Goal: Information Seeking & Learning: Learn about a topic

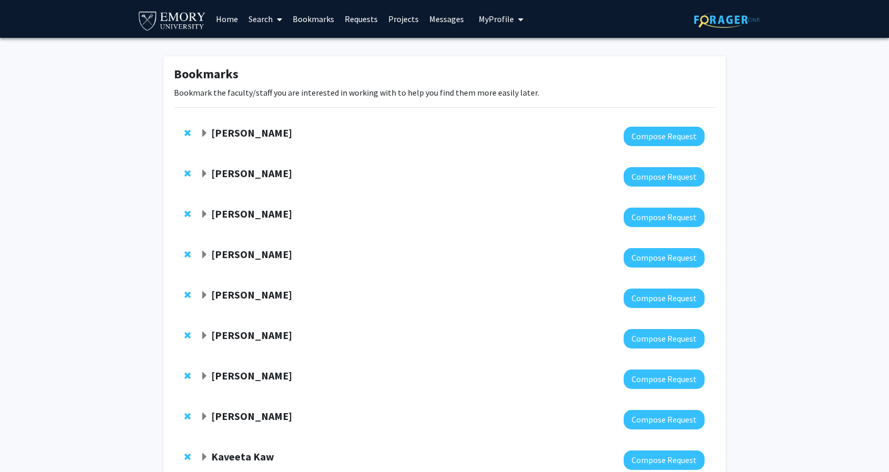
click at [280, 137] on strong "[PERSON_NAME]" at bounding box center [251, 132] width 81 height 13
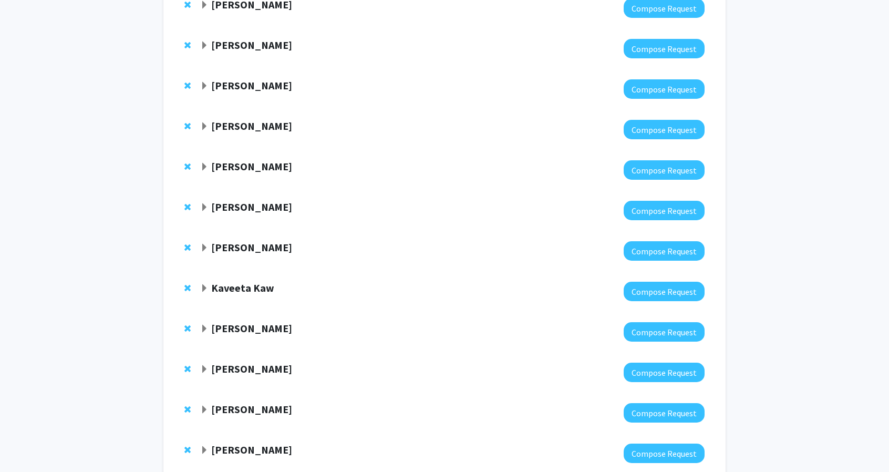
scroll to position [199, 0]
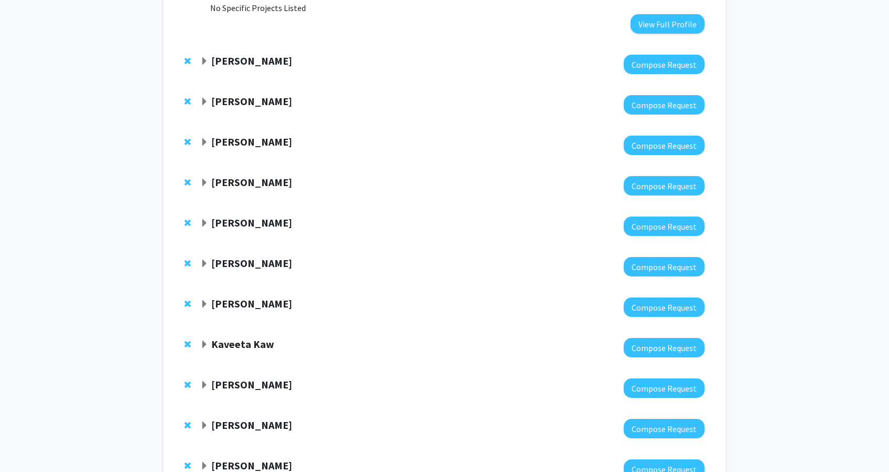
click at [259, 261] on strong "[PERSON_NAME]" at bounding box center [251, 262] width 81 height 13
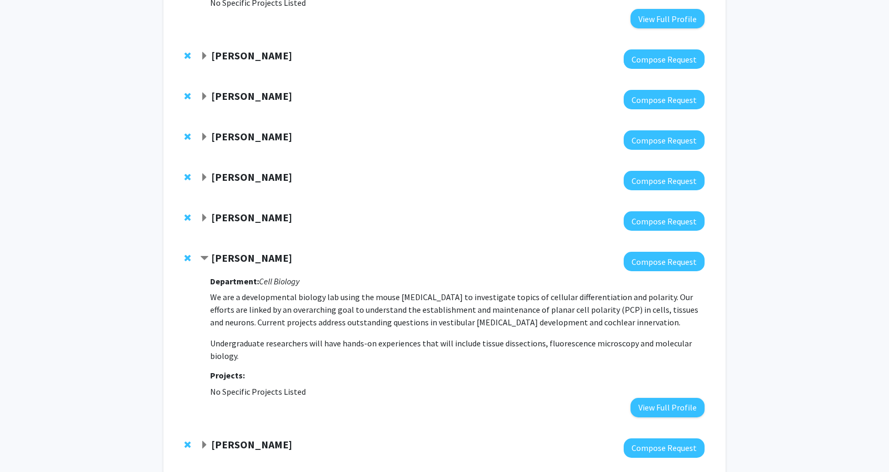
scroll to position [205, 0]
click at [280, 223] on strong "[PERSON_NAME]" at bounding box center [251, 216] width 81 height 13
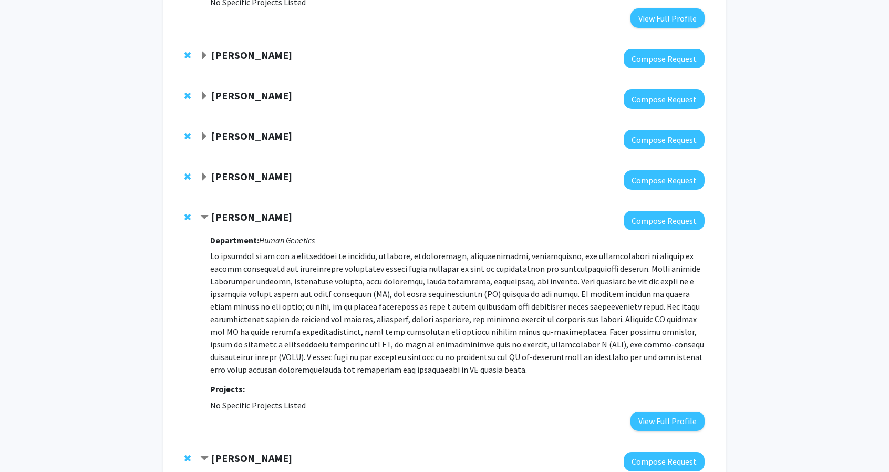
click at [264, 174] on strong "[PERSON_NAME]" at bounding box center [251, 176] width 81 height 13
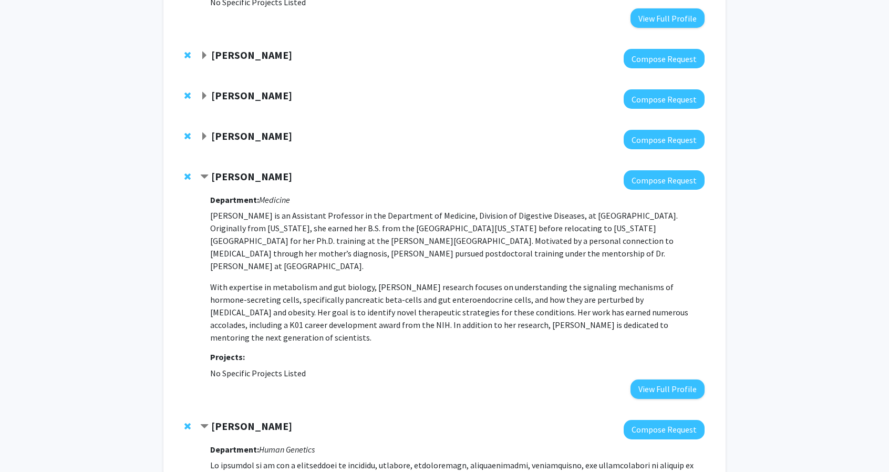
click at [250, 141] on strong "[PERSON_NAME]" at bounding box center [251, 135] width 81 height 13
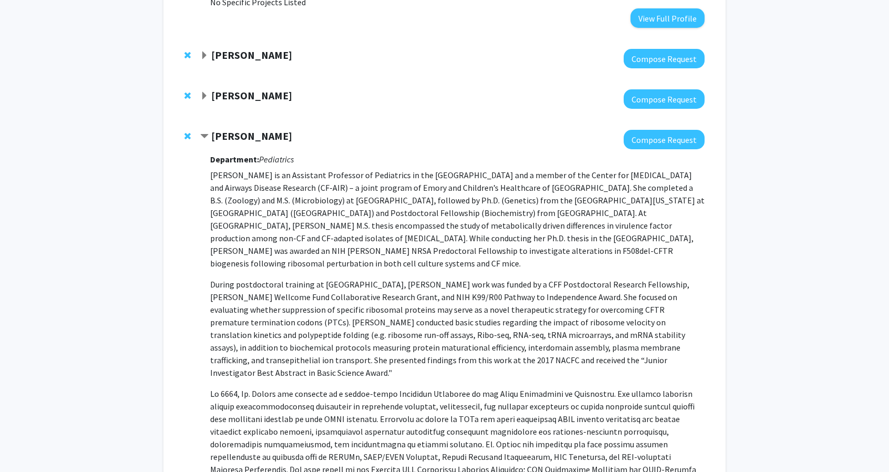
click at [250, 141] on strong "[PERSON_NAME]" at bounding box center [251, 135] width 81 height 13
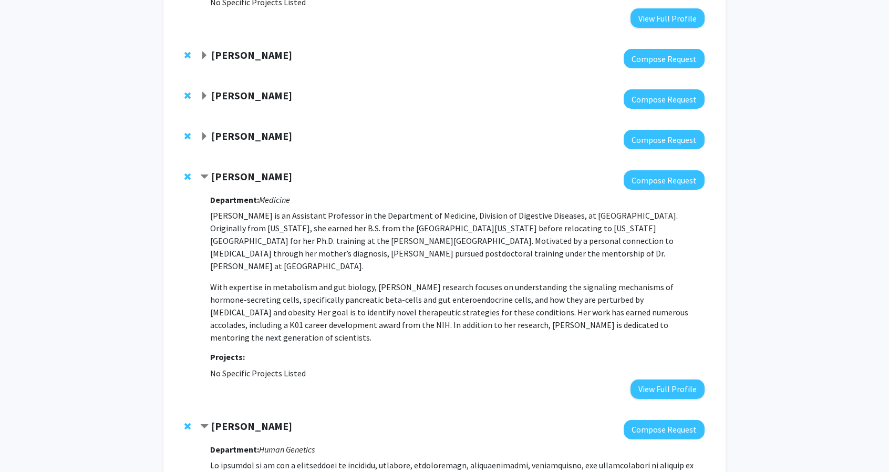
click at [246, 97] on strong "[PERSON_NAME]" at bounding box center [251, 95] width 81 height 13
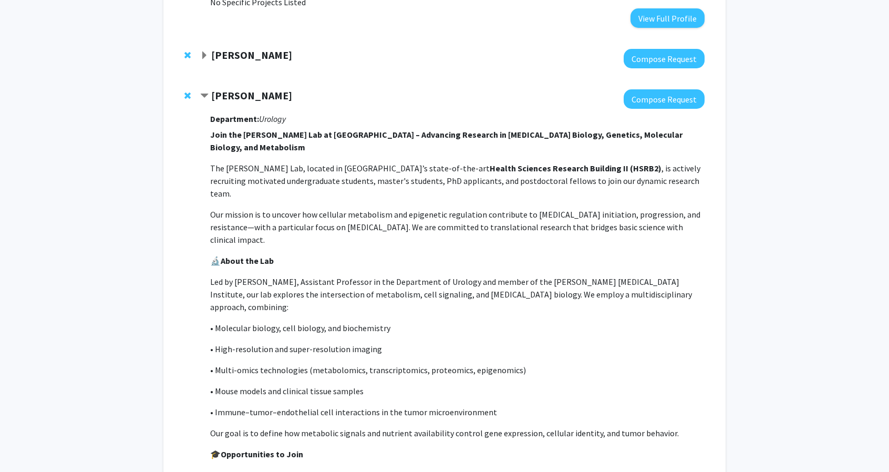
click at [286, 208] on p "Our mission is to uncover how cellular metabolism and epigenetic regulation con…" at bounding box center [457, 227] width 494 height 38
click at [306, 174] on p "Join the [PERSON_NAME] Lab at [GEOGRAPHIC_DATA] – Advancing Research in [MEDICA…" at bounding box center [457, 451] width 494 height 647
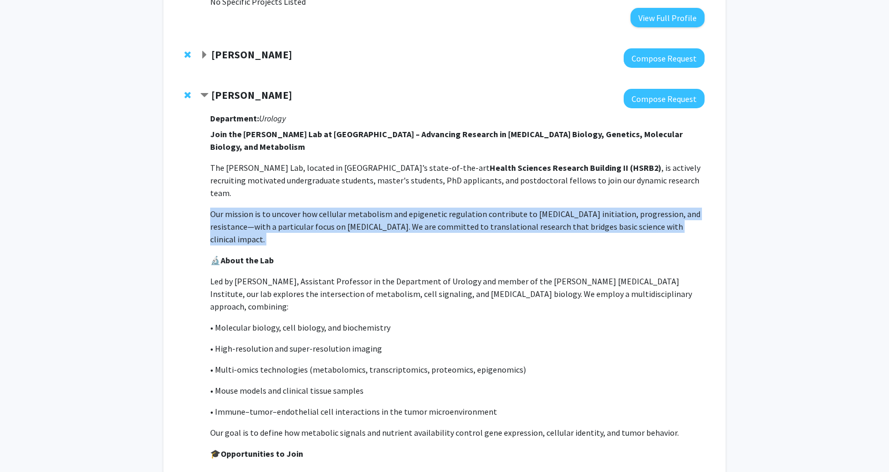
click at [306, 174] on p "Join the [PERSON_NAME] Lab at [GEOGRAPHIC_DATA] – Advancing Research in [MEDICA…" at bounding box center [457, 451] width 494 height 647
click at [323, 207] on p "Our mission is to uncover how cellular metabolism and epigenetic regulation con…" at bounding box center [457, 226] width 494 height 38
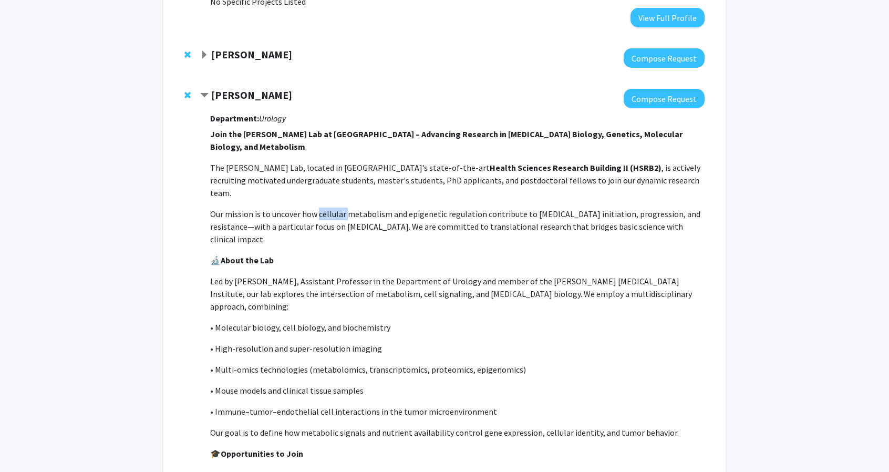
click at [323, 207] on p "Our mission is to uncover how cellular metabolism and epigenetic regulation con…" at bounding box center [457, 226] width 494 height 38
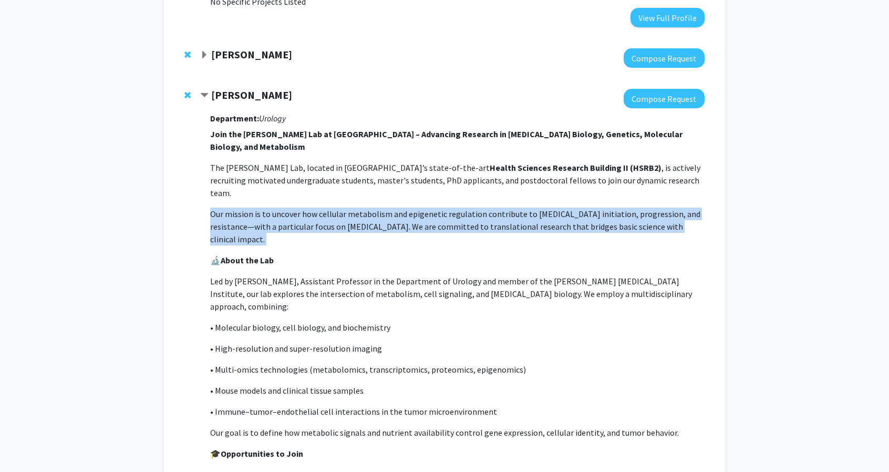
drag, startPoint x: 323, startPoint y: 182, endPoint x: 335, endPoint y: 186, distance: 13.3
click at [335, 207] on p "Our mission is to uncover how cellular metabolism and epigenetic regulation con…" at bounding box center [457, 226] width 494 height 38
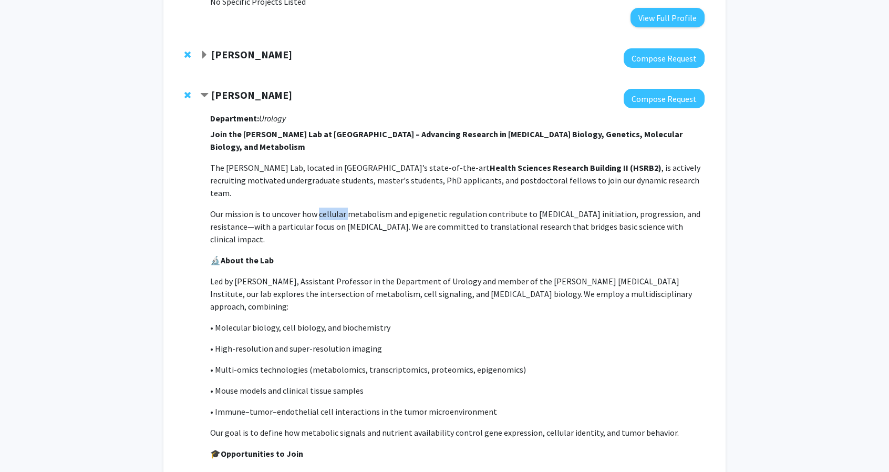
click at [335, 207] on p "Our mission is to uncover how cellular metabolism and epigenetic regulation con…" at bounding box center [457, 226] width 494 height 38
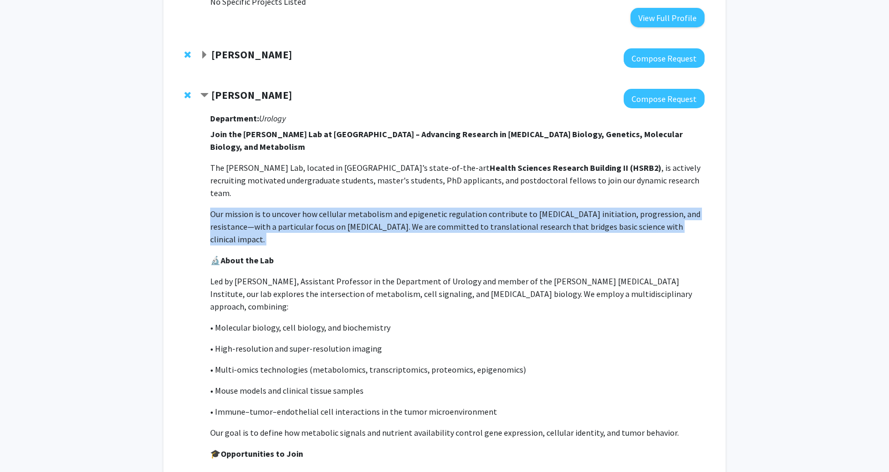
drag, startPoint x: 335, startPoint y: 186, endPoint x: 342, endPoint y: 189, distance: 7.3
click at [342, 207] on p "Our mission is to uncover how cellular metabolism and epigenetic regulation con…" at bounding box center [457, 226] width 494 height 38
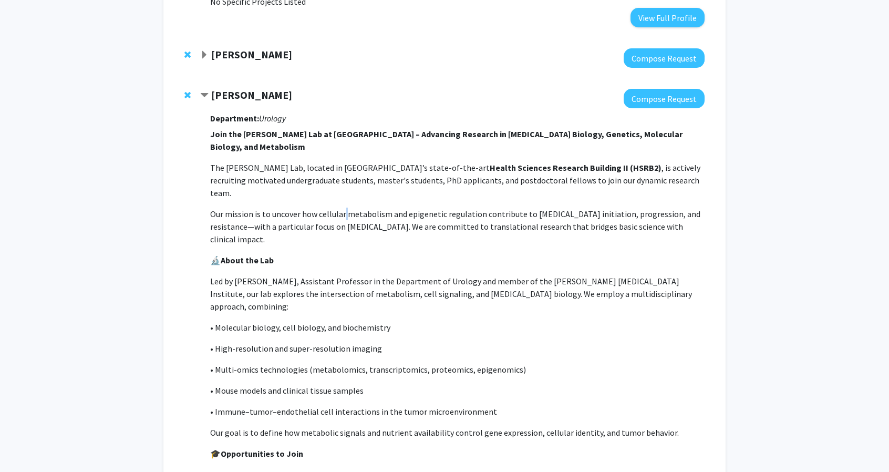
click at [342, 207] on p "Our mission is to uncover how cellular metabolism and epigenetic regulation con…" at bounding box center [457, 226] width 494 height 38
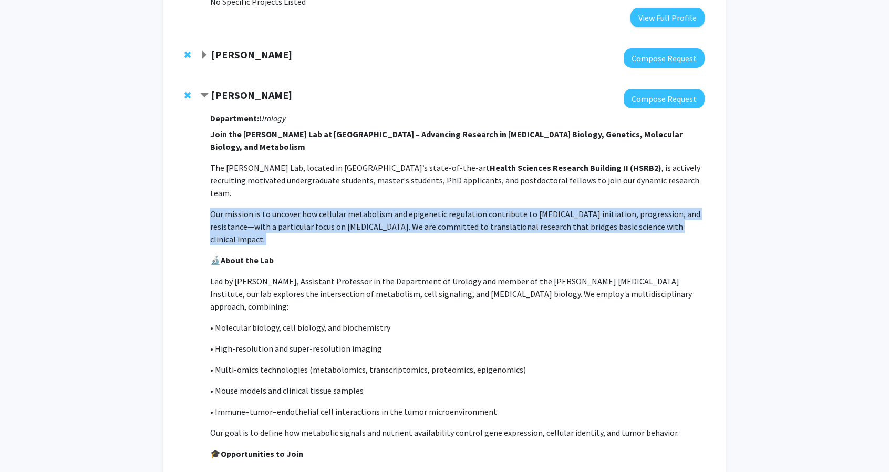
drag, startPoint x: 342, startPoint y: 189, endPoint x: 355, endPoint y: 195, distance: 14.6
click at [355, 207] on p "Our mission is to uncover how cellular metabolism and epigenetic regulation con…" at bounding box center [457, 226] width 494 height 38
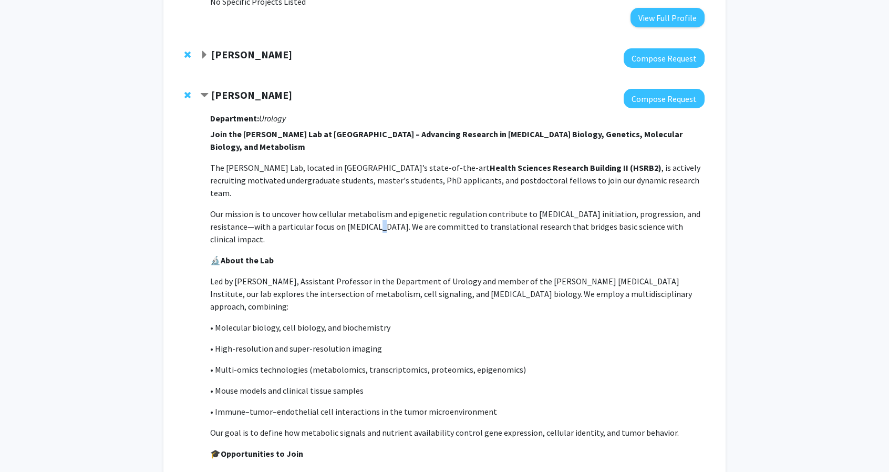
click at [355, 207] on p "Our mission is to uncover how cellular metabolism and epigenetic regulation con…" at bounding box center [457, 226] width 494 height 38
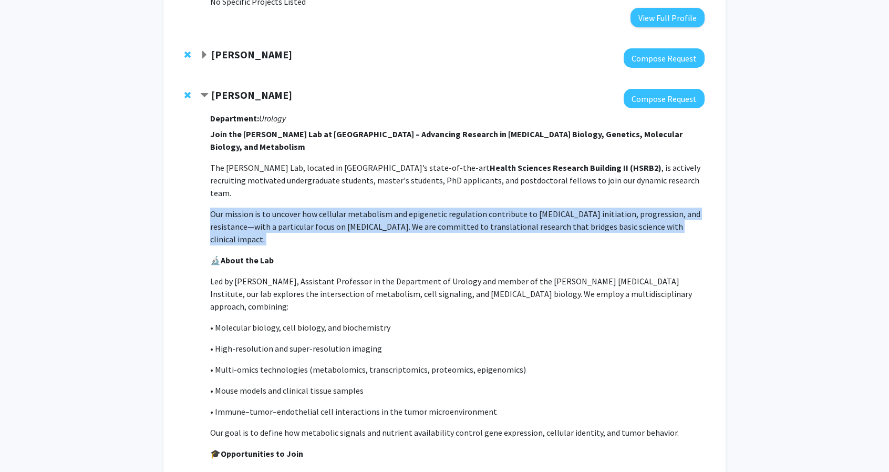
drag, startPoint x: 355, startPoint y: 195, endPoint x: 370, endPoint y: 202, distance: 16.9
click at [370, 207] on p "Our mission is to uncover how cellular metabolism and epigenetic regulation con…" at bounding box center [457, 226] width 494 height 38
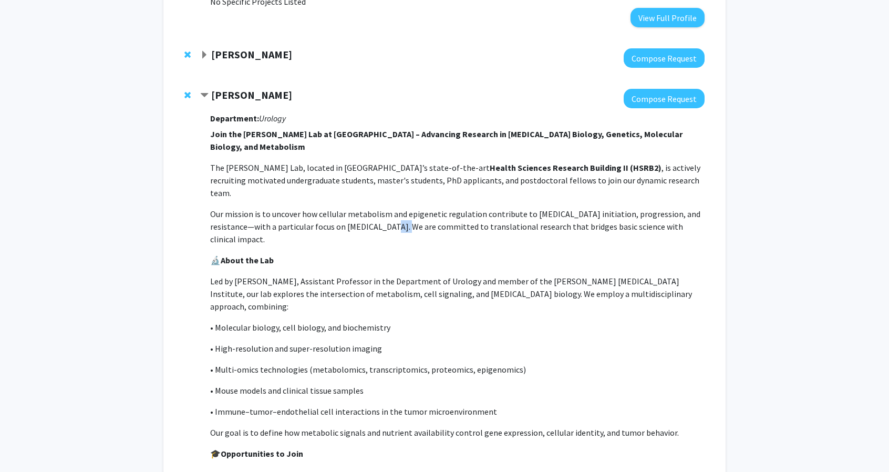
click at [370, 207] on p "Our mission is to uncover how cellular metabolism and epigenetic regulation con…" at bounding box center [457, 226] width 494 height 38
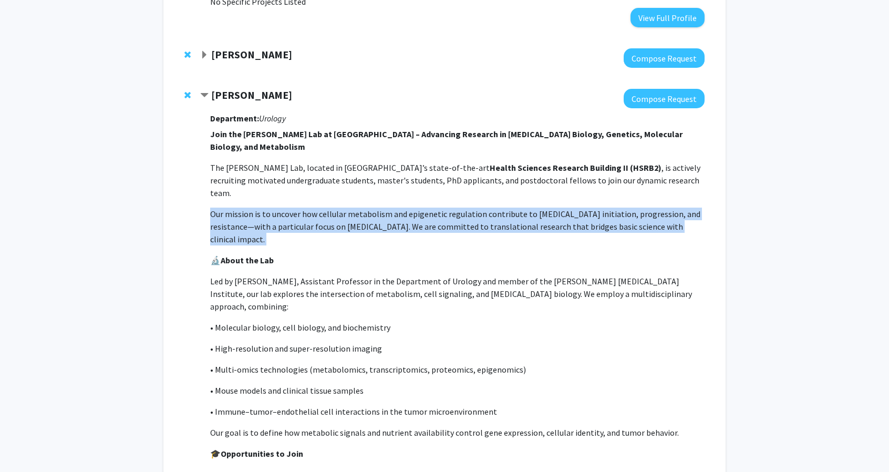
click at [370, 207] on p "Our mission is to uncover how cellular metabolism and epigenetic regulation con…" at bounding box center [457, 226] width 494 height 38
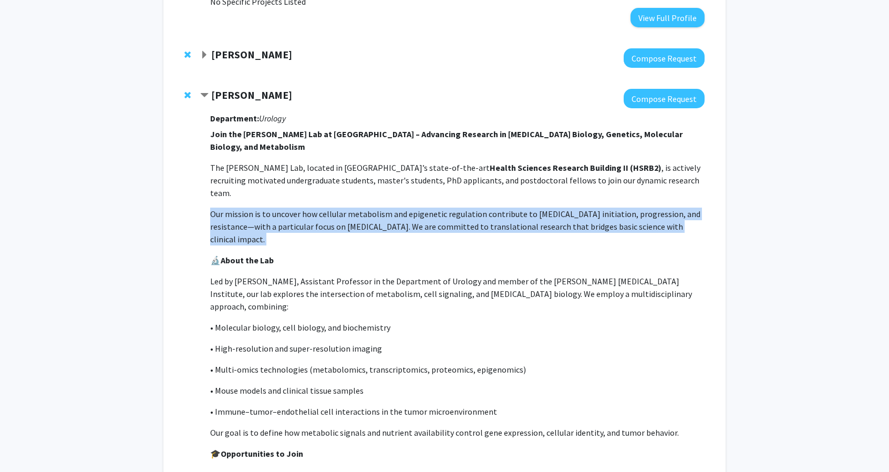
click at [384, 207] on p "Our mission is to uncover how cellular metabolism and epigenetic regulation con…" at bounding box center [457, 226] width 494 height 38
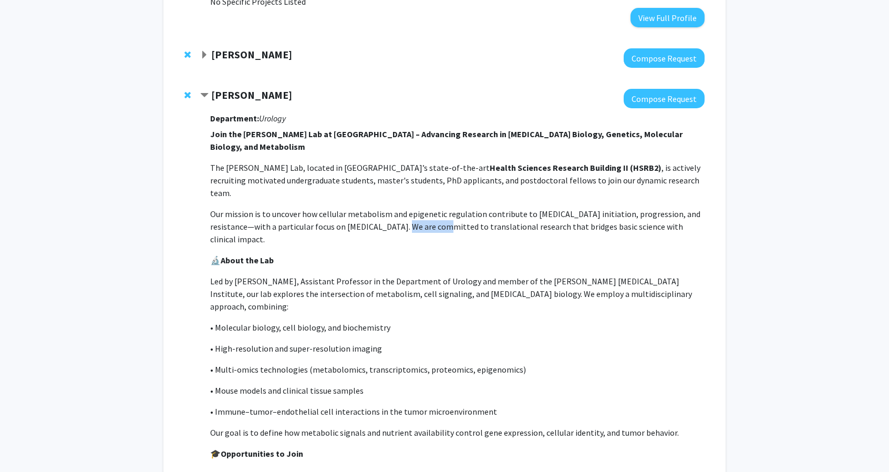
click at [384, 207] on p "Our mission is to uncover how cellular metabolism and epigenetic regulation con…" at bounding box center [457, 226] width 494 height 38
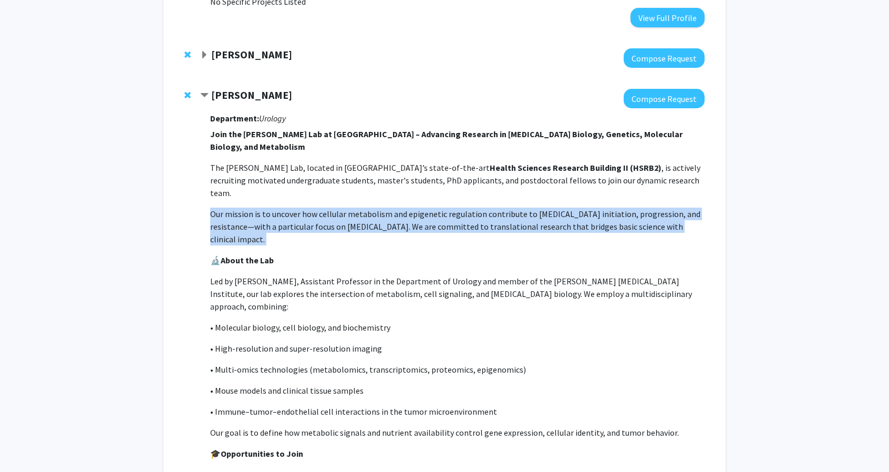
click at [384, 207] on p "Our mission is to uncover how cellular metabolism and epigenetic regulation con…" at bounding box center [457, 226] width 494 height 38
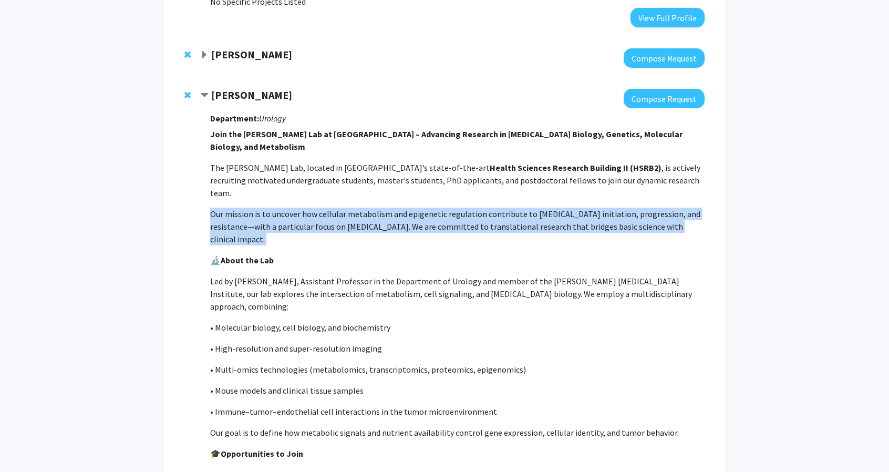
click at [393, 207] on p "Our mission is to uncover how cellular metabolism and epigenetic regulation con…" at bounding box center [457, 226] width 494 height 38
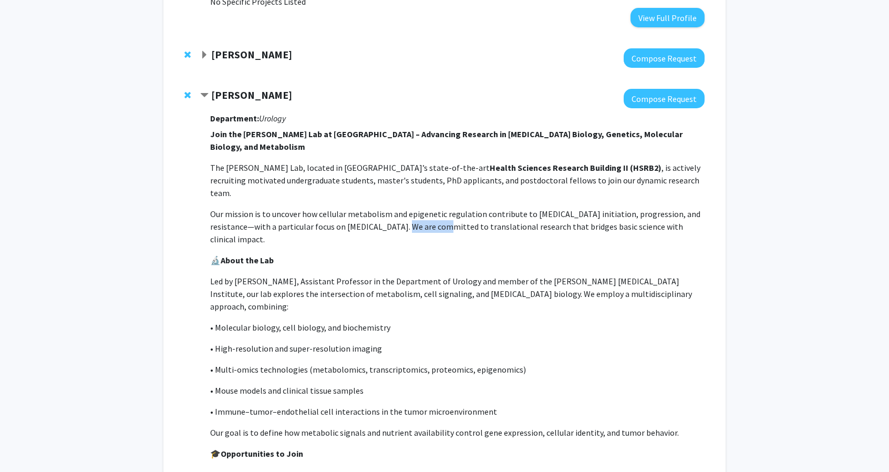
click at [393, 207] on p "Our mission is to uncover how cellular metabolism and epigenetic regulation con…" at bounding box center [457, 226] width 494 height 38
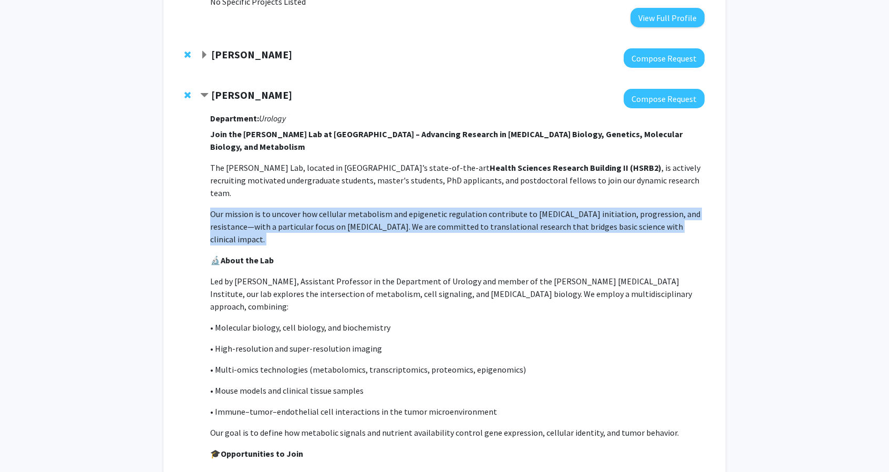
drag, startPoint x: 393, startPoint y: 197, endPoint x: 371, endPoint y: 192, distance: 22.7
click at [371, 207] on p "Our mission is to uncover how cellular metabolism and epigenetic regulation con…" at bounding box center [457, 226] width 494 height 38
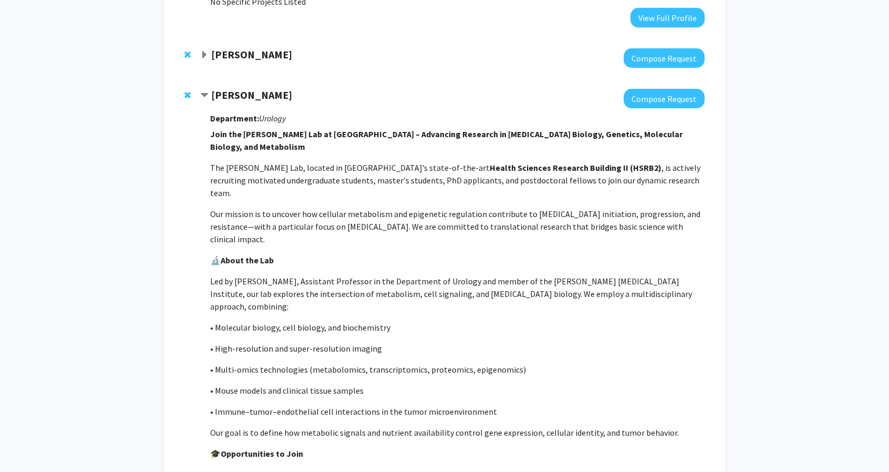
click at [372, 207] on p "Our mission is to uncover how cellular metabolism and epigenetic regulation con…" at bounding box center [457, 226] width 494 height 38
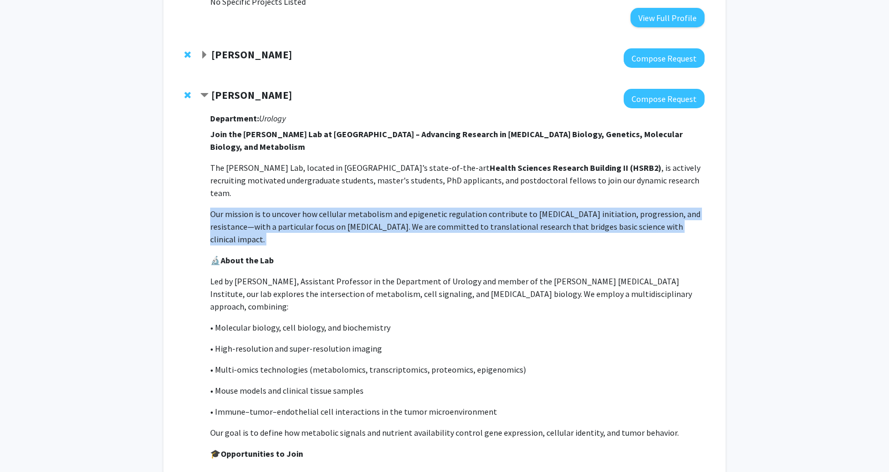
drag, startPoint x: 372, startPoint y: 193, endPoint x: 383, endPoint y: 195, distance: 11.7
click at [383, 207] on p "Our mission is to uncover how cellular metabolism and epigenetic regulation con…" at bounding box center [457, 226] width 494 height 38
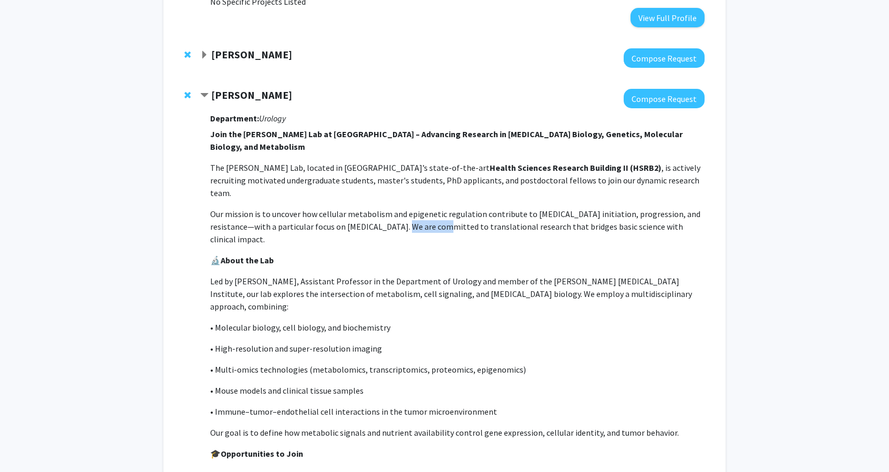
click at [383, 207] on p "Our mission is to uncover how cellular metabolism and epigenetic regulation con…" at bounding box center [457, 226] width 494 height 38
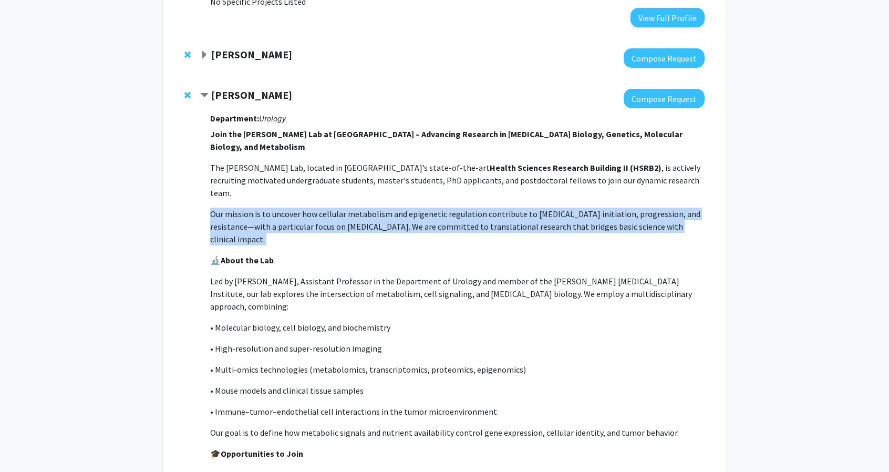
click at [383, 207] on p "Our mission is to uncover how cellular metabolism and epigenetic regulation con…" at bounding box center [457, 226] width 494 height 38
click at [385, 207] on p "Our mission is to uncover how cellular metabolism and epigenetic regulation con…" at bounding box center [457, 226] width 494 height 38
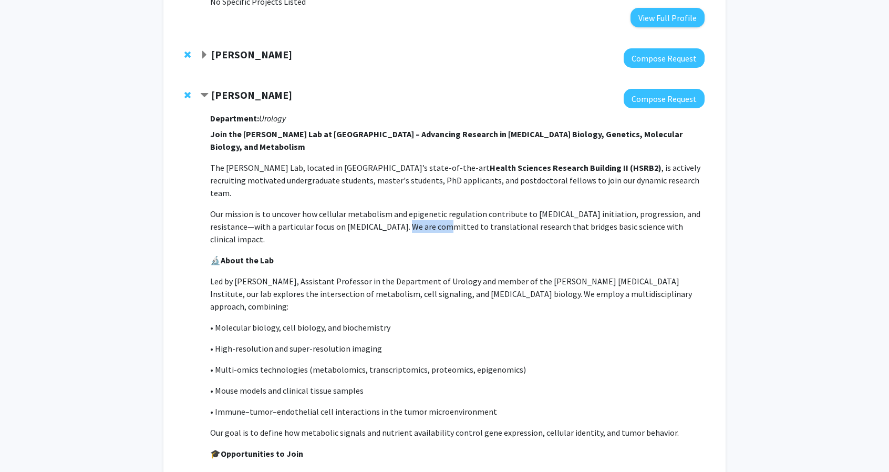
click at [385, 207] on p "Our mission is to uncover how cellular metabolism and epigenetic regulation con…" at bounding box center [457, 226] width 494 height 38
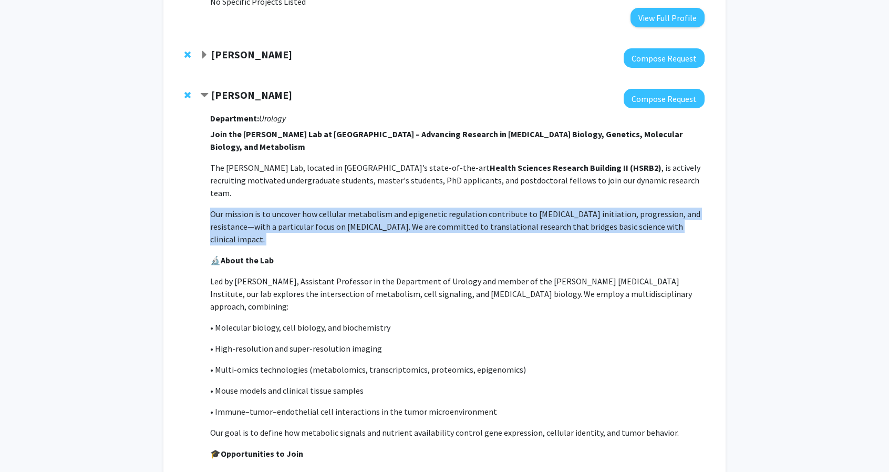
click at [385, 207] on p "Our mission is to uncover how cellular metabolism and epigenetic regulation con…" at bounding box center [457, 226] width 494 height 38
click at [359, 207] on p "Our mission is to uncover how cellular metabolism and epigenetic regulation con…" at bounding box center [457, 226] width 494 height 38
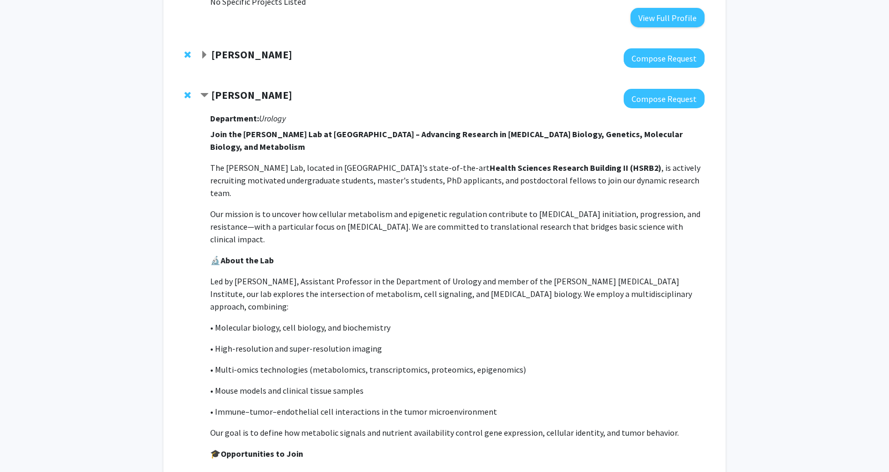
scroll to position [199, 0]
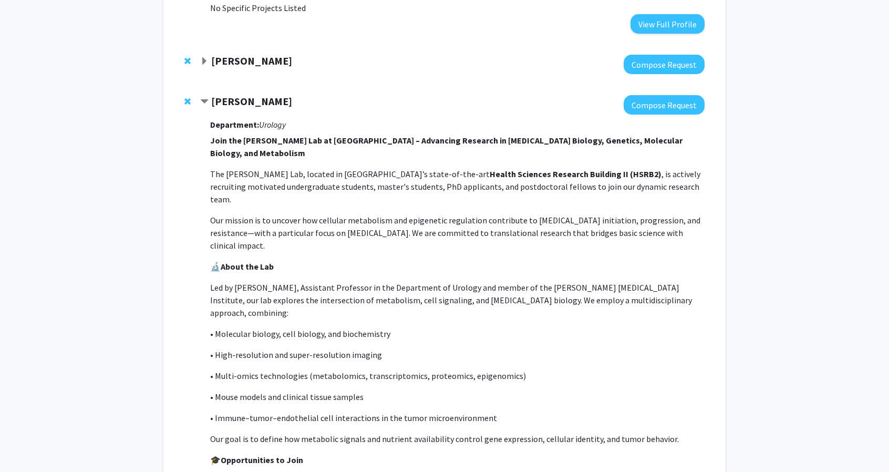
click at [359, 214] on p "Our mission is to uncover how cellular metabolism and epigenetic regulation con…" at bounding box center [457, 233] width 494 height 38
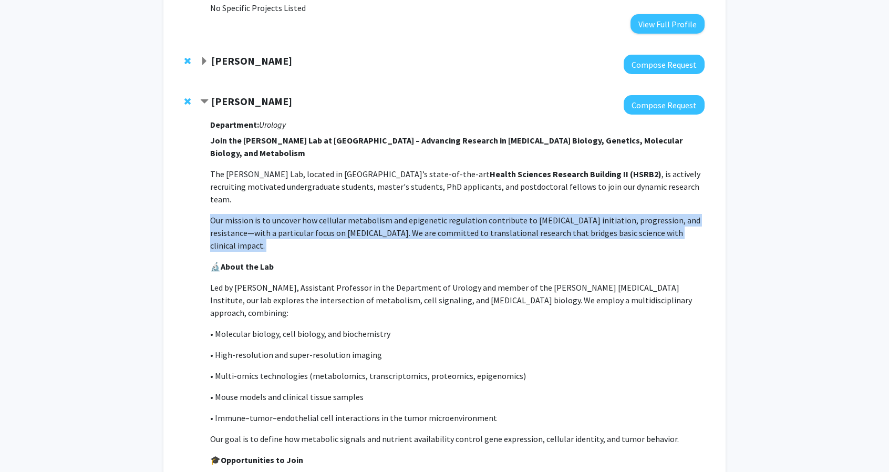
drag, startPoint x: 359, startPoint y: 205, endPoint x: 374, endPoint y: 204, distance: 14.7
click at [374, 214] on p "Our mission is to uncover how cellular metabolism and epigenetic regulation con…" at bounding box center [457, 233] width 494 height 38
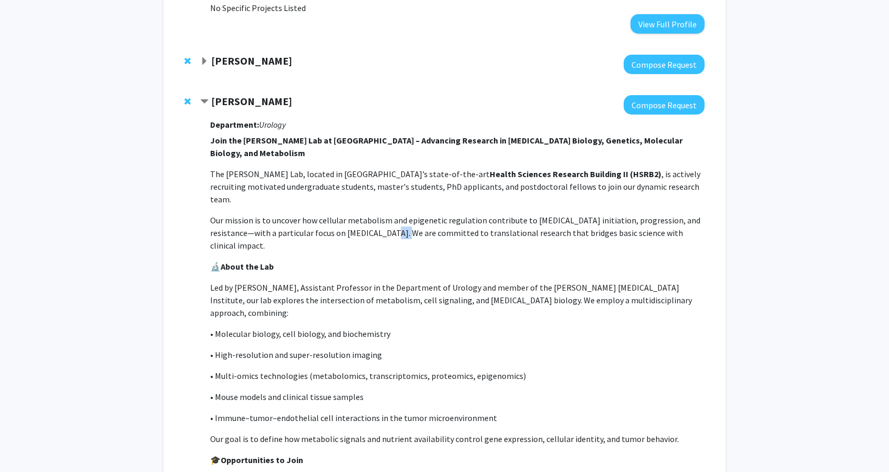
click at [374, 214] on p "Our mission is to uncover how cellular metabolism and epigenetic regulation con…" at bounding box center [457, 233] width 494 height 38
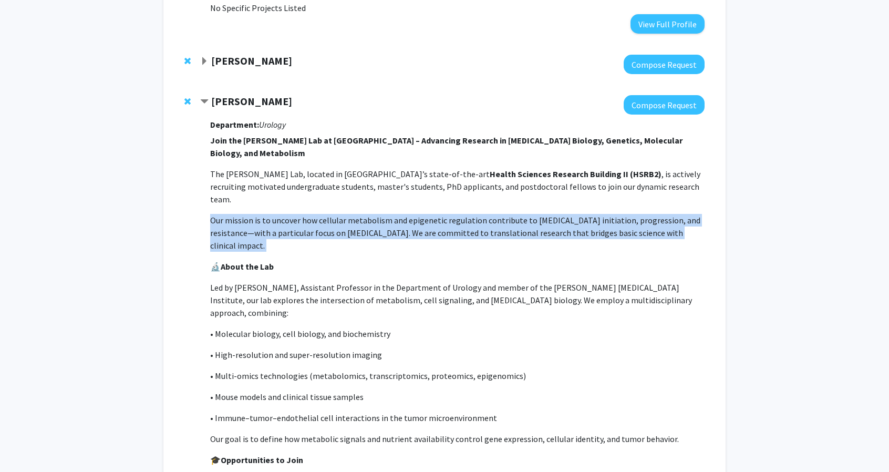
click at [374, 214] on p "Our mission is to uncover how cellular metabolism and epigenetic regulation con…" at bounding box center [457, 233] width 494 height 38
drag, startPoint x: 374, startPoint y: 204, endPoint x: 390, endPoint y: 202, distance: 16.4
click at [390, 214] on p "Our mission is to uncover how cellular metabolism and epigenetic regulation con…" at bounding box center [457, 233] width 494 height 38
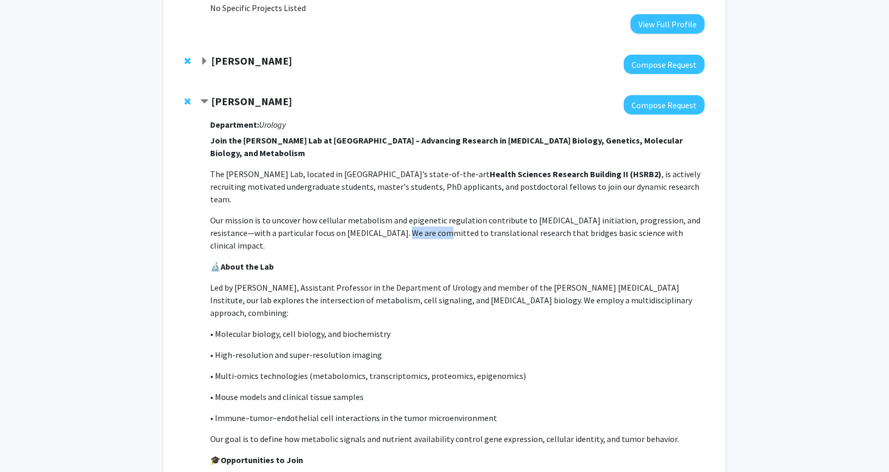
click at [390, 214] on p "Our mission is to uncover how cellular metabolism and epigenetic regulation con…" at bounding box center [457, 233] width 494 height 38
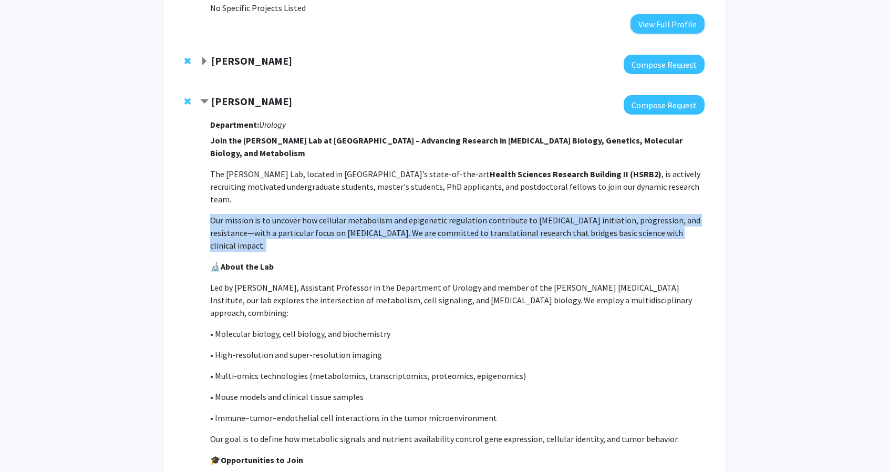
click at [390, 214] on p "Our mission is to uncover how cellular metabolism and epigenetic regulation con…" at bounding box center [457, 233] width 494 height 38
click at [400, 214] on p "Our mission is to uncover how cellular metabolism and epigenetic regulation con…" at bounding box center [457, 233] width 494 height 38
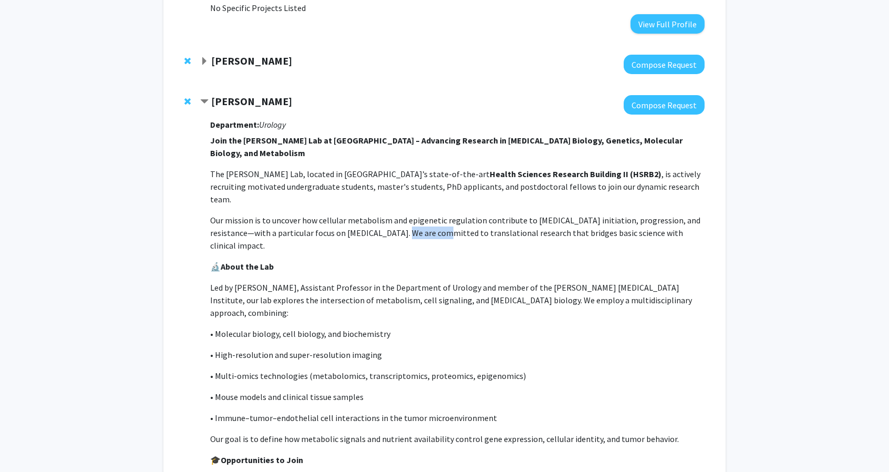
click at [400, 214] on p "Our mission is to uncover how cellular metabolism and epigenetic regulation con…" at bounding box center [457, 233] width 494 height 38
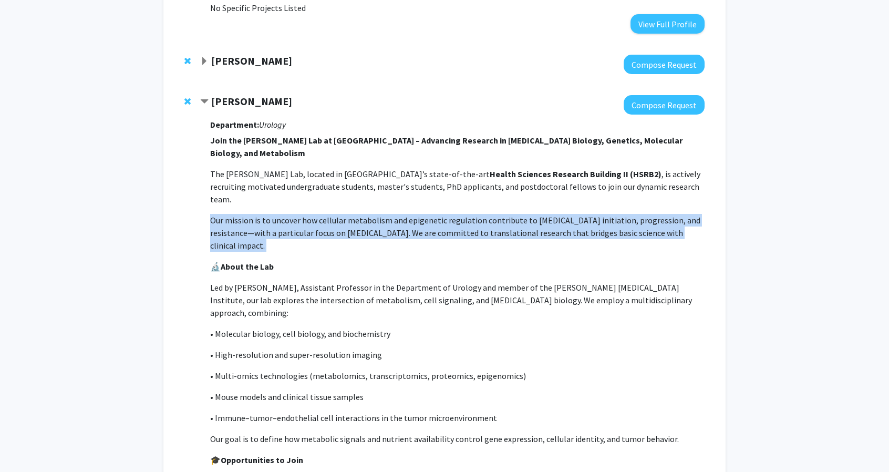
click at [400, 214] on p "Our mission is to uncover how cellular metabolism and epigenetic regulation con…" at bounding box center [457, 233] width 494 height 38
click at [402, 214] on p "Our mission is to uncover how cellular metabolism and epigenetic regulation con…" at bounding box center [457, 233] width 494 height 38
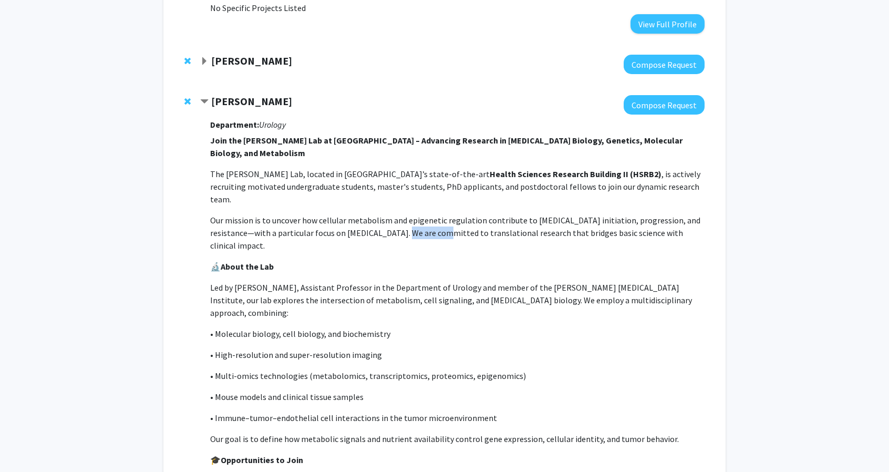
click at [402, 214] on p "Our mission is to uncover how cellular metabolism and epigenetic regulation con…" at bounding box center [457, 233] width 494 height 38
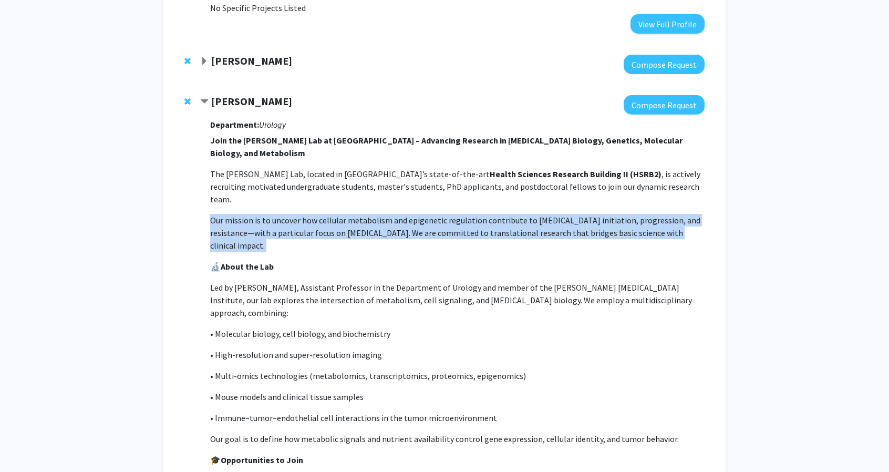
click at [402, 214] on p "Our mission is to uncover how cellular metabolism and epigenetic regulation con…" at bounding box center [457, 233] width 494 height 38
click at [405, 214] on p "Our mission is to uncover how cellular metabolism and epigenetic regulation con…" at bounding box center [457, 233] width 494 height 38
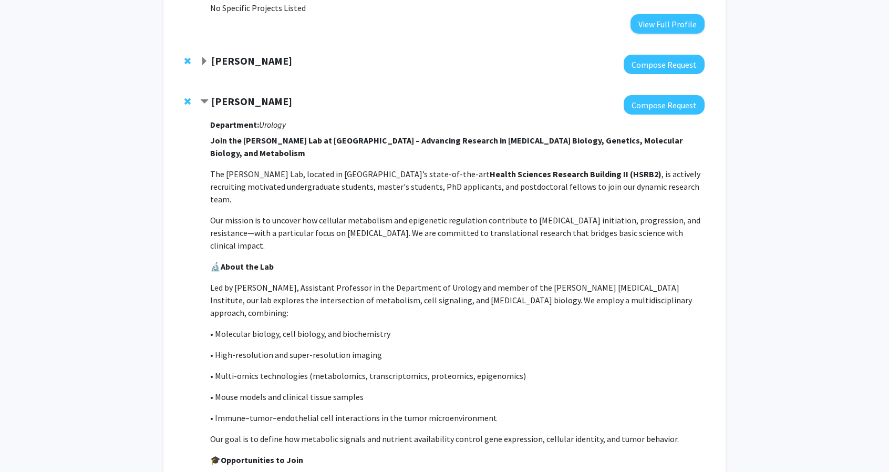
click at [405, 214] on p "Our mission is to uncover how cellular metabolism and epigenetic regulation con…" at bounding box center [457, 233] width 494 height 38
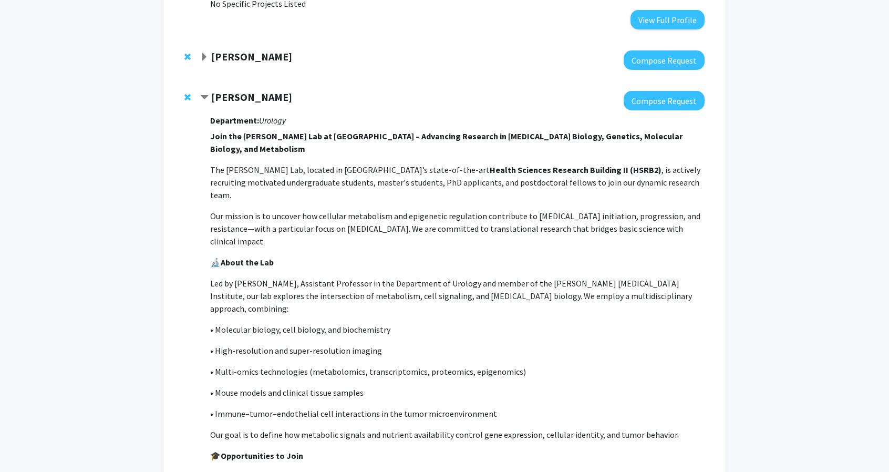
scroll to position [204, 0]
click at [405, 209] on p "Our mission is to uncover how cellular metabolism and epigenetic regulation con…" at bounding box center [457, 228] width 494 height 38
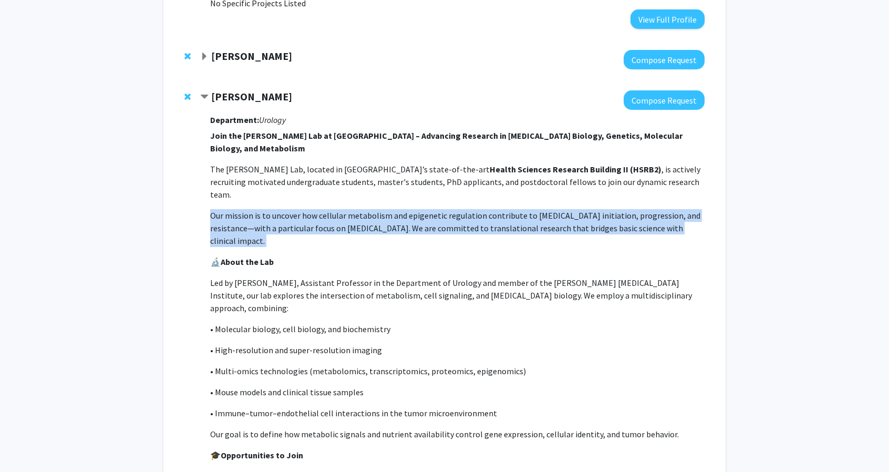
click at [405, 209] on p "Our mission is to uncover how cellular metabolism and epigenetic regulation con…" at bounding box center [457, 228] width 494 height 38
click at [395, 209] on p "Our mission is to uncover how cellular metabolism and epigenetic regulation con…" at bounding box center [457, 228] width 494 height 38
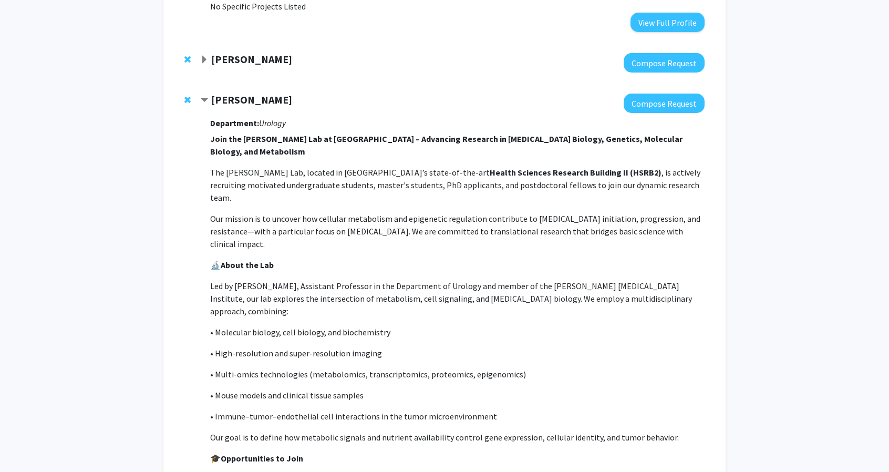
scroll to position [200, 0]
click at [395, 213] on p "Our mission is to uncover how cellular metabolism and epigenetic regulation con…" at bounding box center [457, 232] width 494 height 38
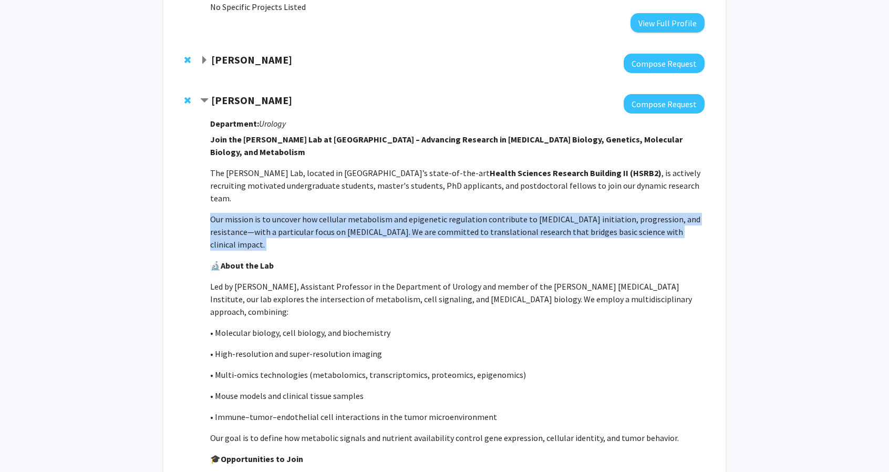
drag, startPoint x: 395, startPoint y: 197, endPoint x: 384, endPoint y: 201, distance: 11.3
click at [384, 213] on p "Our mission is to uncover how cellular metabolism and epigenetic regulation con…" at bounding box center [457, 232] width 494 height 38
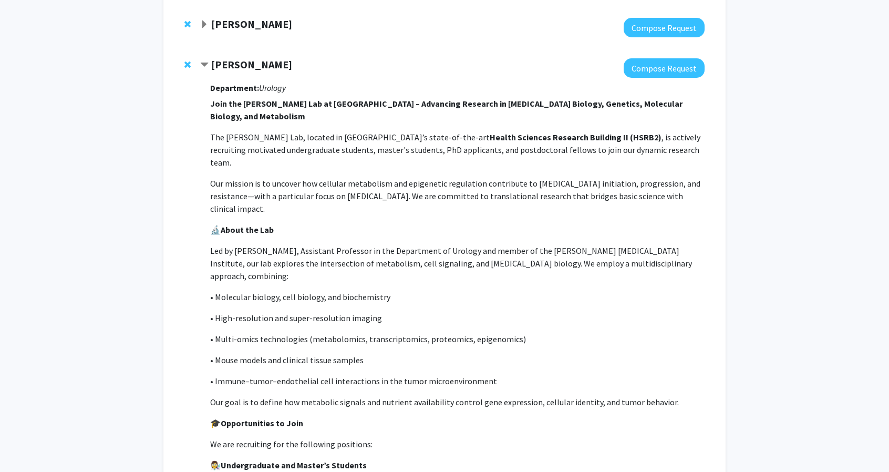
scroll to position [236, 0]
click at [383, 244] on p "Led by [PERSON_NAME], Assistant Professor in the Department of Urology and memb…" at bounding box center [457, 263] width 494 height 38
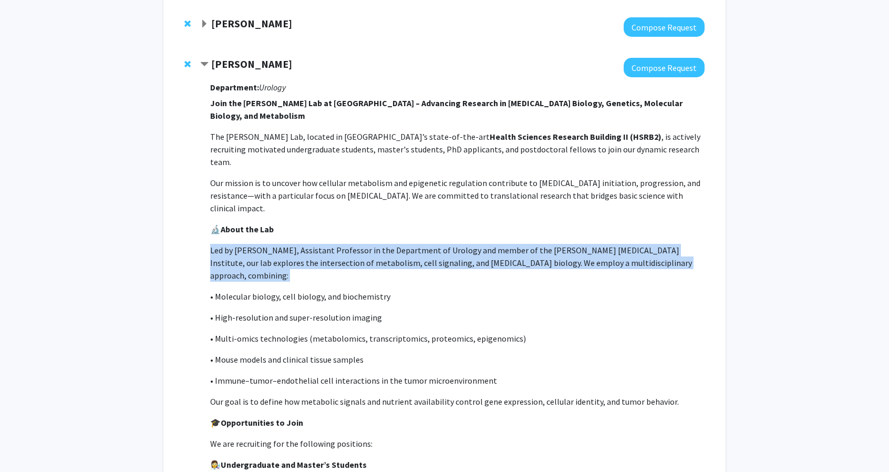
drag, startPoint x: 383, startPoint y: 213, endPoint x: 392, endPoint y: 215, distance: 9.1
click at [392, 244] on p "Led by [PERSON_NAME], Assistant Professor in the Department of Urology and memb…" at bounding box center [457, 263] width 494 height 38
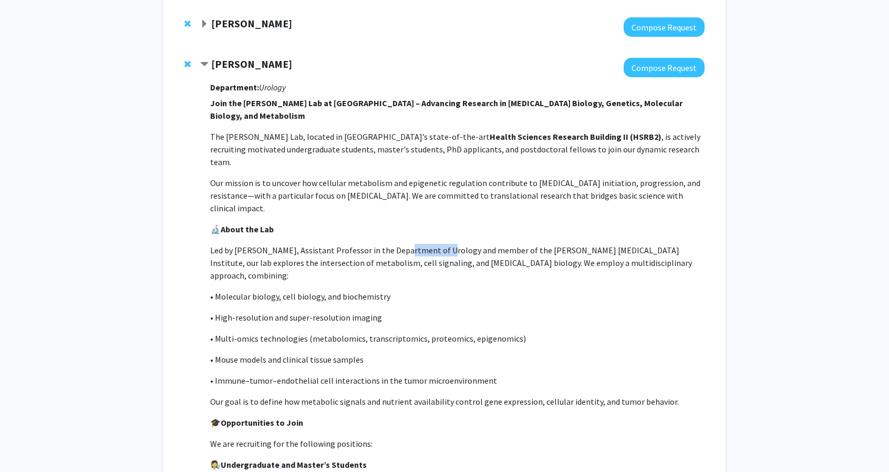
click at [392, 244] on p "Led by [PERSON_NAME], Assistant Professor in the Department of Urology and memb…" at bounding box center [457, 263] width 494 height 38
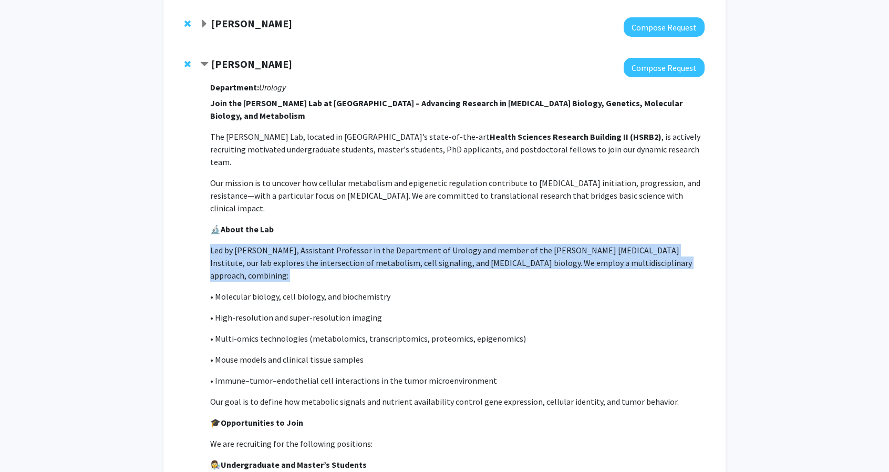
click at [392, 244] on p "Led by [PERSON_NAME], Assistant Professor in the Department of Urology and memb…" at bounding box center [457, 263] width 494 height 38
click at [396, 244] on p "Led by [PERSON_NAME], Assistant Professor in the Department of Urology and memb…" at bounding box center [457, 263] width 494 height 38
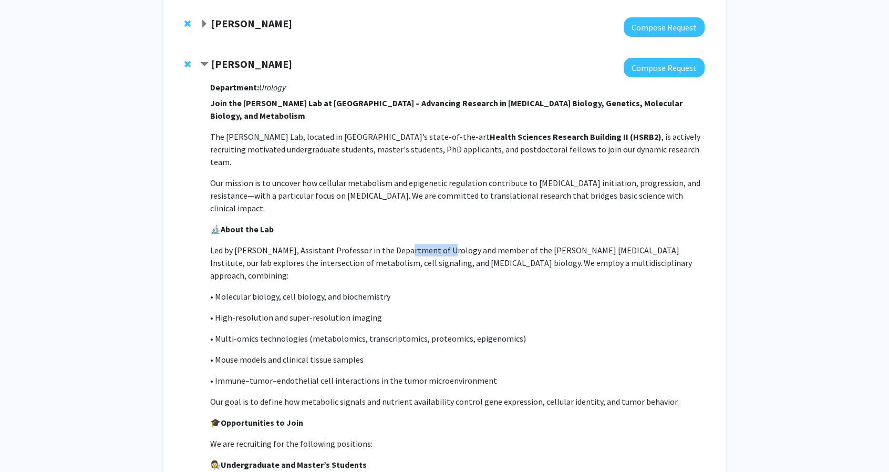
click at [396, 244] on p "Led by [PERSON_NAME], Assistant Professor in the Department of Urology and memb…" at bounding box center [457, 263] width 494 height 38
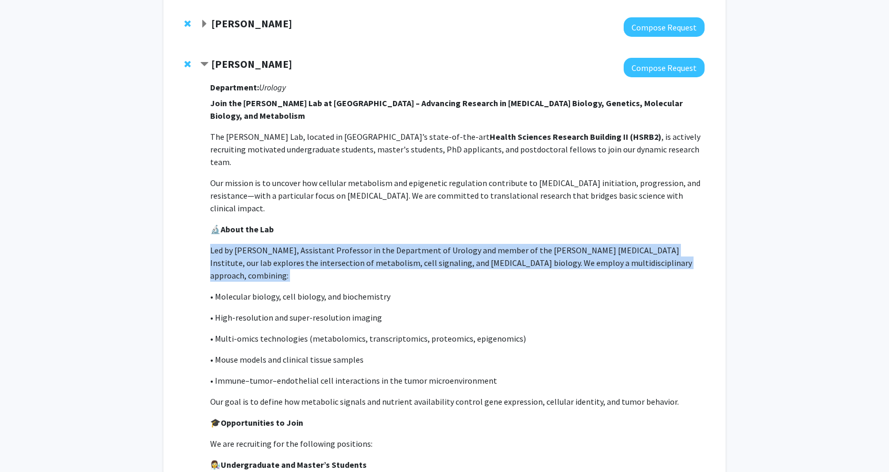
drag, startPoint x: 396, startPoint y: 215, endPoint x: 404, endPoint y: 215, distance: 8.9
click at [404, 244] on p "Led by [PERSON_NAME], Assistant Professor in the Department of Urology and memb…" at bounding box center [457, 263] width 494 height 38
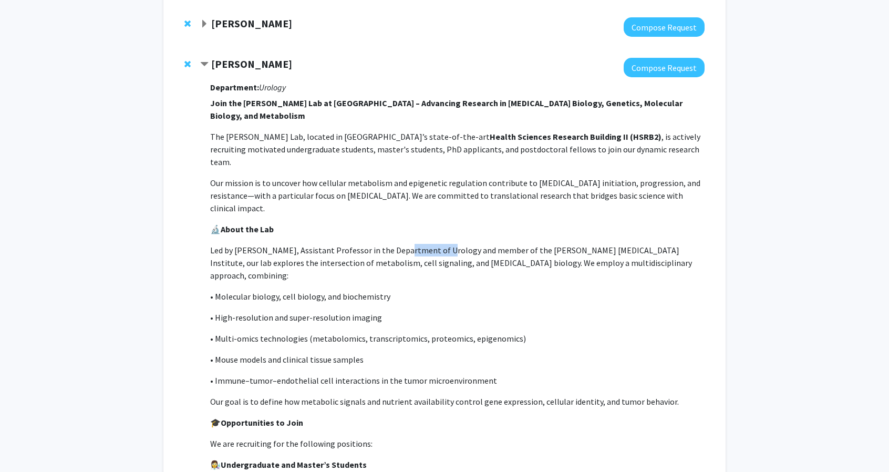
click at [404, 244] on p "Led by [PERSON_NAME], Assistant Professor in the Department of Urology and memb…" at bounding box center [457, 263] width 494 height 38
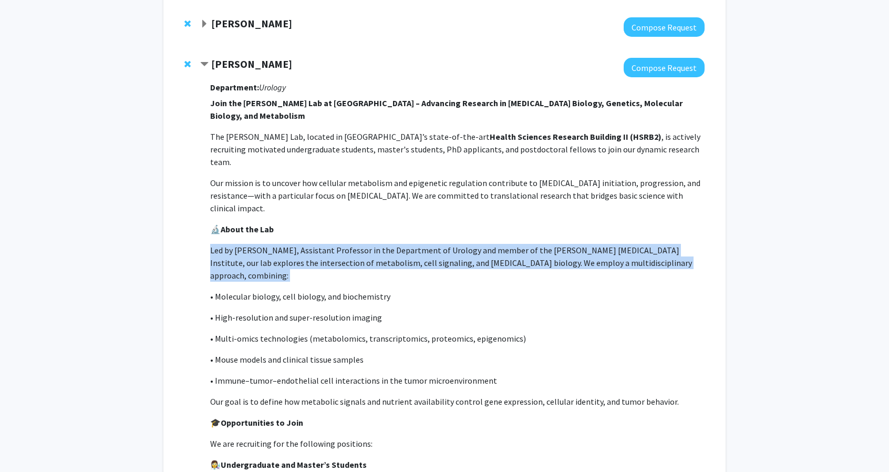
drag, startPoint x: 404, startPoint y: 215, endPoint x: 412, endPoint y: 215, distance: 7.9
click at [412, 244] on p "Led by [PERSON_NAME], Assistant Professor in the Department of Urology and memb…" at bounding box center [457, 263] width 494 height 38
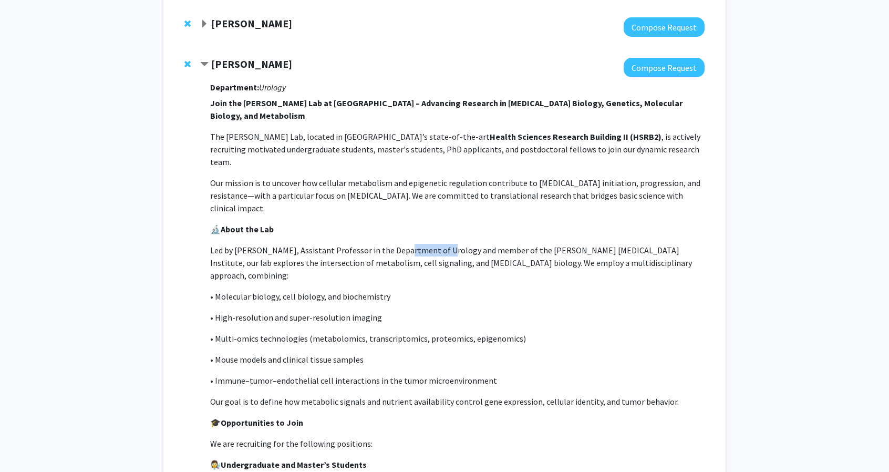
click at [412, 244] on p "Led by [PERSON_NAME], Assistant Professor in the Department of Urology and memb…" at bounding box center [457, 263] width 494 height 38
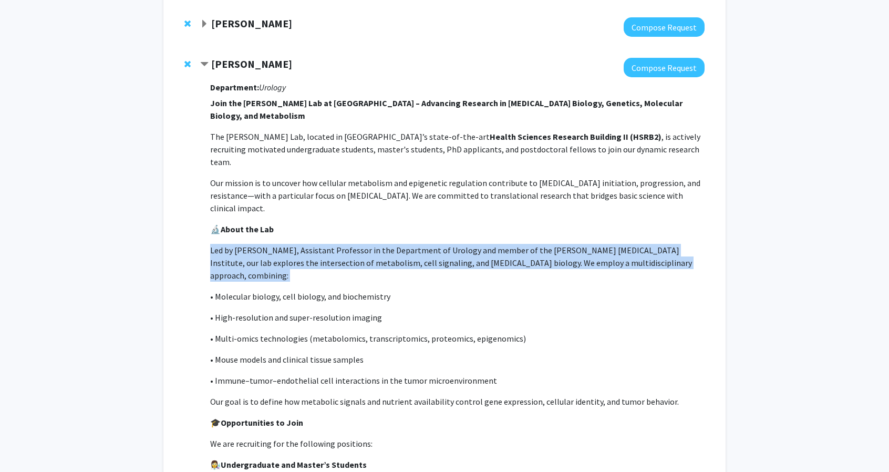
drag, startPoint x: 412, startPoint y: 215, endPoint x: 399, endPoint y: 217, distance: 13.3
click at [399, 244] on p "Led by [PERSON_NAME], Assistant Professor in the Department of Urology and memb…" at bounding box center [457, 263] width 494 height 38
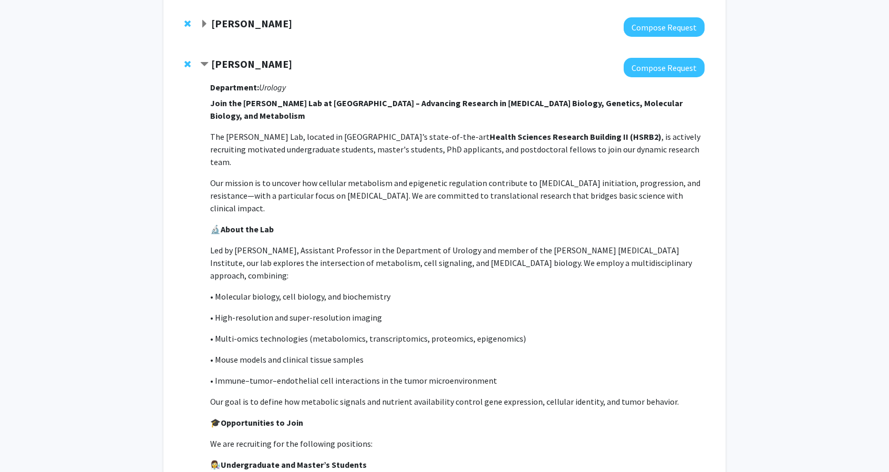
click at [399, 244] on p "Led by [PERSON_NAME], Assistant Professor in the Department of Urology and memb…" at bounding box center [457, 263] width 494 height 38
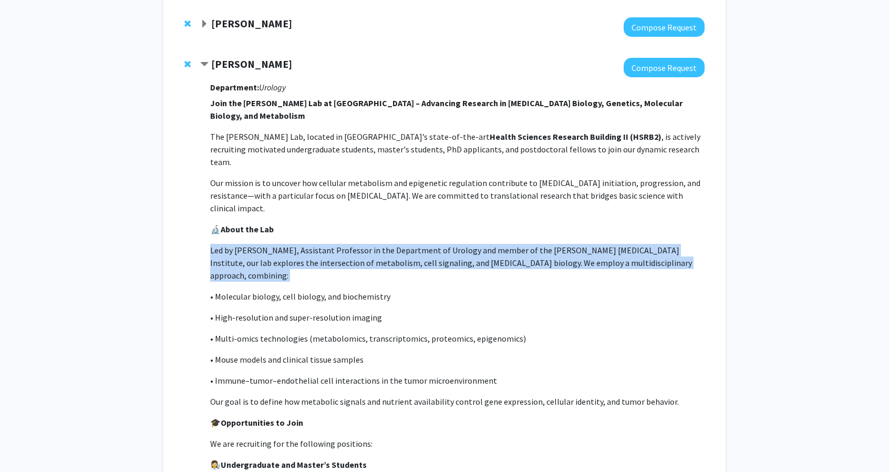
drag, startPoint x: 399, startPoint y: 217, endPoint x: 405, endPoint y: 220, distance: 6.3
click at [405, 244] on p "Led by [PERSON_NAME], Assistant Professor in the Department of Urology and memb…" at bounding box center [457, 263] width 494 height 38
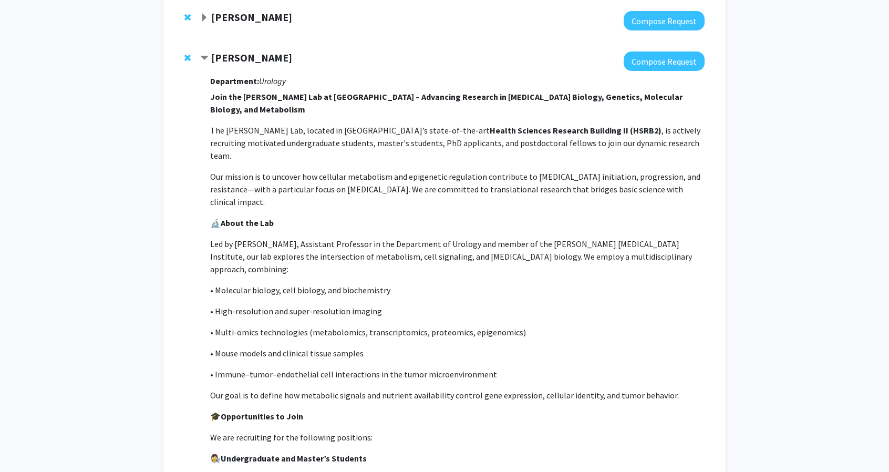
scroll to position [242, 0]
